Goal: Task Accomplishment & Management: Complete application form

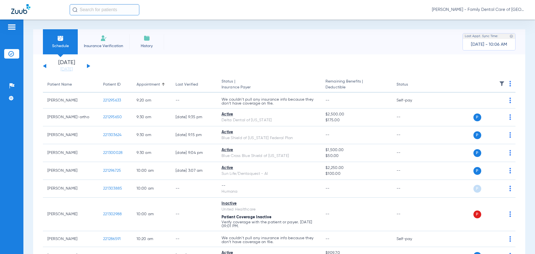
click at [115, 41] on li "Insurance Verification" at bounding box center [104, 41] width 52 height 25
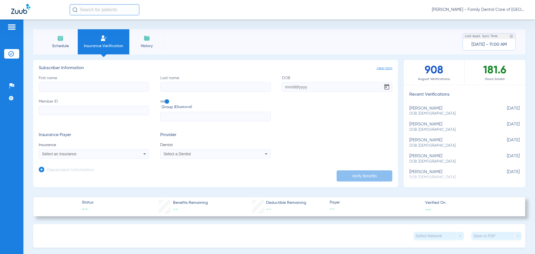
click at [76, 88] on input "First name" at bounding box center [94, 86] width 110 height 9
type input "[PERSON_NAME]"
type input "sarol"
type input "[DATE]"
click at [72, 108] on input "Member ID" at bounding box center [94, 110] width 110 height 9
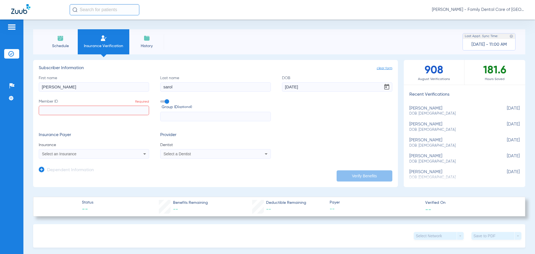
click at [99, 111] on input "Member ID Required" at bounding box center [94, 110] width 110 height 9
paste input "F28039215"
type input "F28039215"
click at [78, 153] on div "Select an Insurance" at bounding box center [83, 154] width 83 height 4
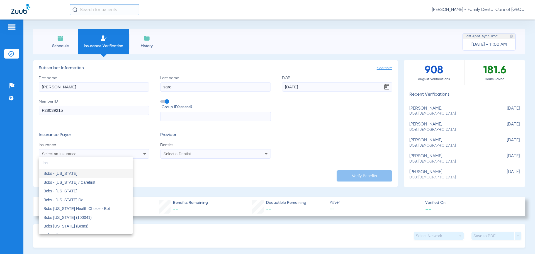
type input "b"
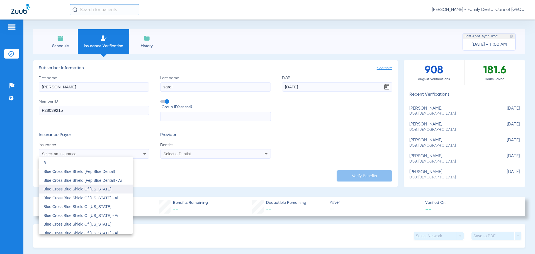
scroll to position [167, 0]
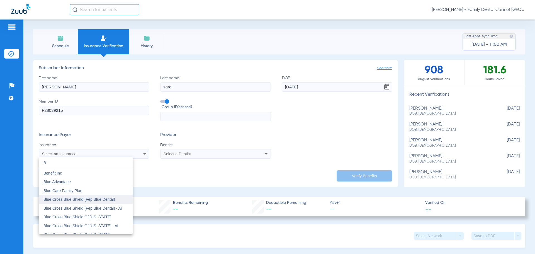
type input "B"
click at [101, 198] on span "Blue Cross Blue Shield (Fep Blue Dental)" at bounding box center [79, 199] width 72 height 4
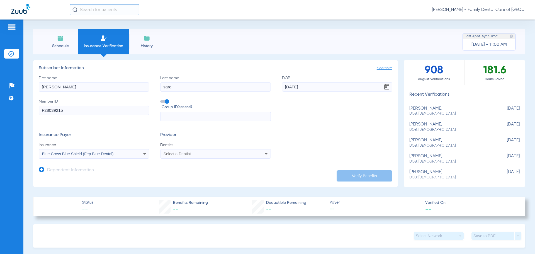
click at [205, 152] on div "Select a Dentist" at bounding box center [205, 154] width 83 height 4
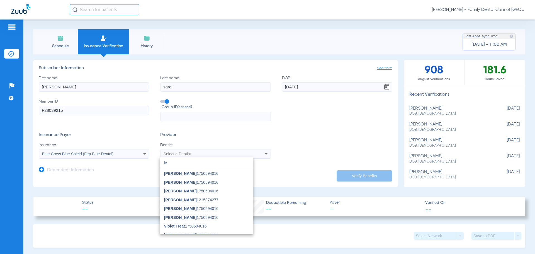
type input "l"
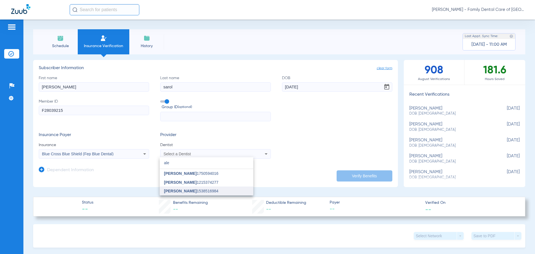
type input "ale"
click at [205, 190] on span "[PERSON_NAME] 1538516984" at bounding box center [191, 191] width 54 height 4
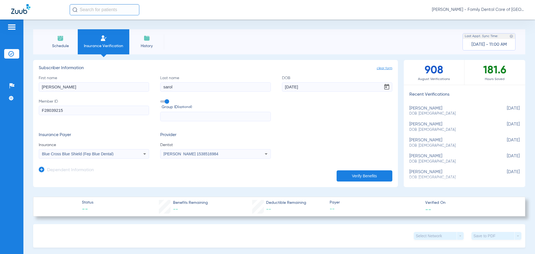
click at [347, 172] on button "Verify Benefits" at bounding box center [365, 175] width 56 height 11
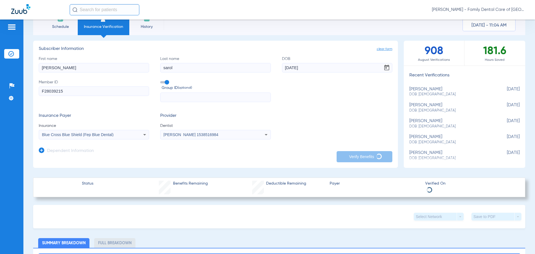
scroll to position [0, 0]
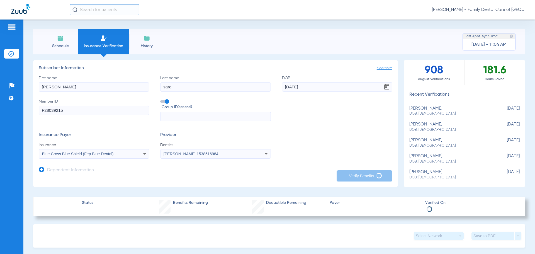
click at [382, 67] on span "clear form" at bounding box center [385, 68] width 16 height 6
click at [49, 84] on input "First name" at bounding box center [94, 86] width 110 height 9
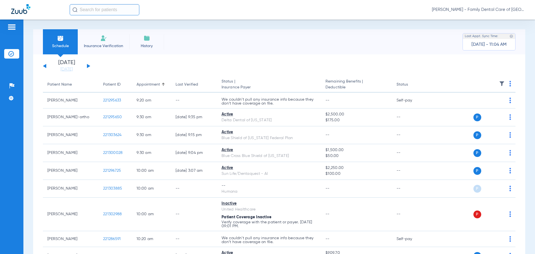
click at [105, 38] on img at bounding box center [103, 38] width 7 height 7
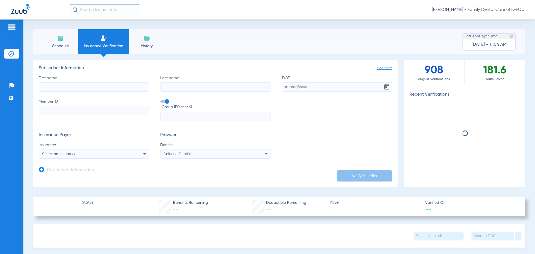
click at [94, 89] on input "First name" at bounding box center [94, 86] width 110 height 9
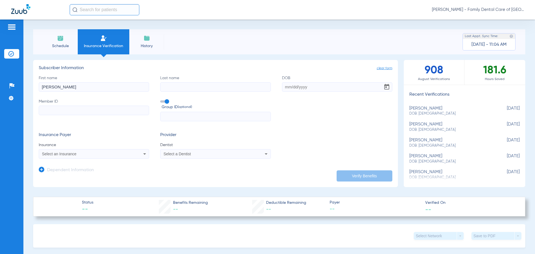
type input "[PERSON_NAME]"
type input "sarol"
type input "[DATE]"
click at [78, 102] on label "Member ID" at bounding box center [94, 110] width 110 height 23
click at [78, 106] on input "Member ID" at bounding box center [94, 110] width 110 height 9
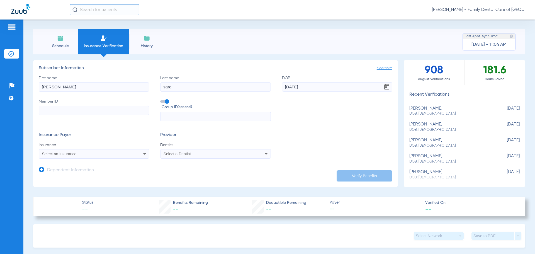
click at [72, 108] on input "Member ID" at bounding box center [94, 110] width 110 height 9
drag, startPoint x: 77, startPoint y: 111, endPoint x: 93, endPoint y: 111, distance: 15.1
click at [77, 111] on input "Member ID Required" at bounding box center [94, 110] width 110 height 9
paste input "F28039215"
type input "F28039215"
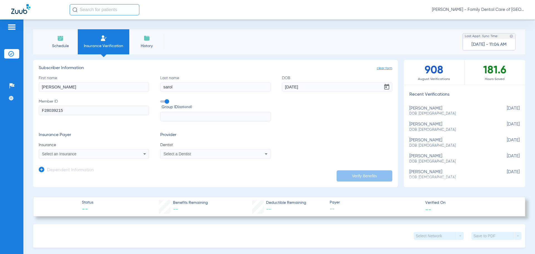
click at [84, 158] on mat-select "Select an Insurance" at bounding box center [94, 153] width 110 height 9
click at [86, 156] on div "Select an Insurance" at bounding box center [83, 154] width 83 height 4
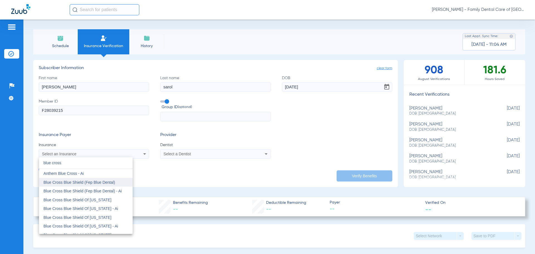
type input "blue cross"
click at [92, 182] on span "Blue Cross Blue Shield (Fep Blue Dental)" at bounding box center [79, 182] width 72 height 4
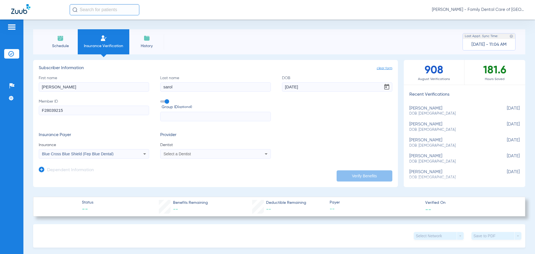
click at [193, 156] on div "Select a Dentist" at bounding box center [216, 153] width 110 height 7
type input "ale"
click at [215, 191] on span "[PERSON_NAME] 1538516984" at bounding box center [191, 191] width 54 height 4
click at [276, 137] on div "Insurance Payer Insurance Blue Cross Blue Shield (Fep Blue Dental) Provider Den…" at bounding box center [216, 145] width 354 height 26
click at [40, 170] on icon at bounding box center [42, 170] width 6 height 6
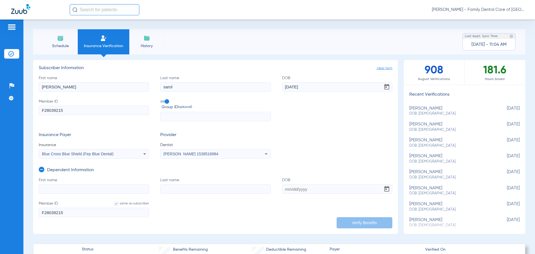
click at [78, 184] on input "First name" at bounding box center [94, 188] width 110 height 9
type input "[PERSON_NAME]"
type input "sarol"
type input "[DATE]"
click at [227, 222] on form "First name [PERSON_NAME] Last name [PERSON_NAME] [DEMOGRAPHIC_DATA] Member ID s…" at bounding box center [216, 200] width 354 height 47
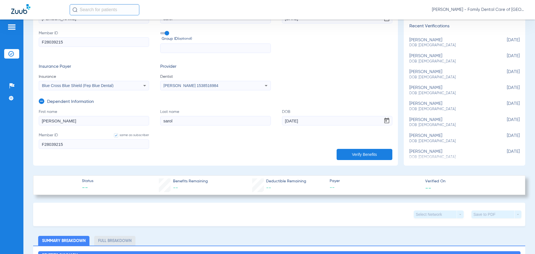
scroll to position [84, 0]
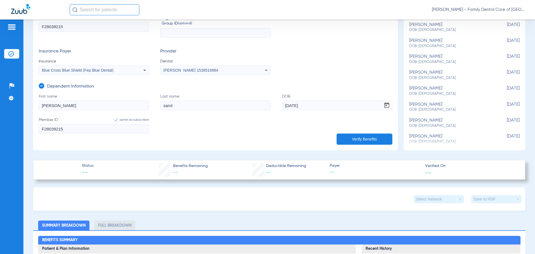
click at [356, 138] on button "Verify Benefits" at bounding box center [365, 138] width 56 height 11
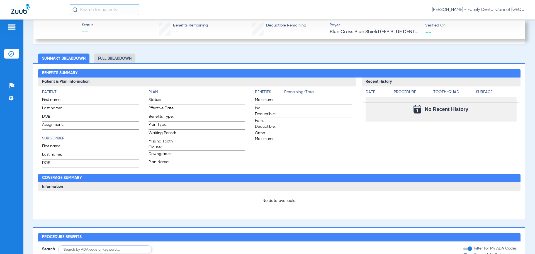
scroll to position [292, 0]
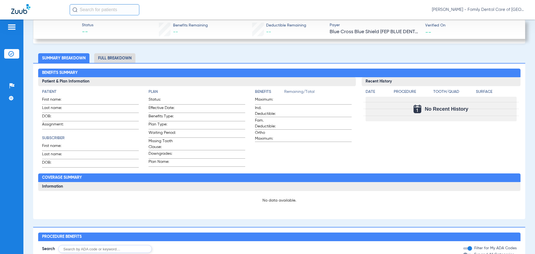
click at [377, 156] on div "Recent History Date Procedure Tooth/Quad Surface No Recent History" at bounding box center [441, 122] width 159 height 90
